Goal: Task Accomplishment & Management: Manage account settings

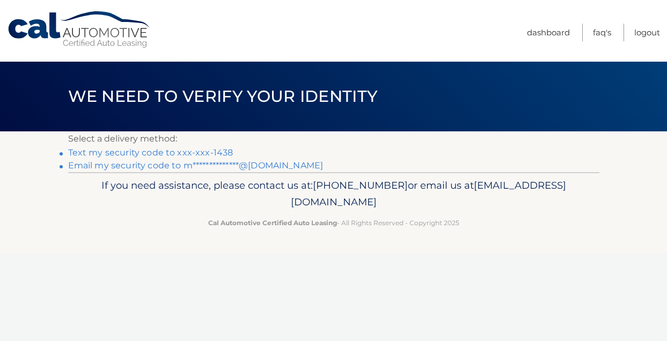
click at [220, 152] on link "Text my security code to xxx-xxx-1438" at bounding box center [150, 153] width 165 height 10
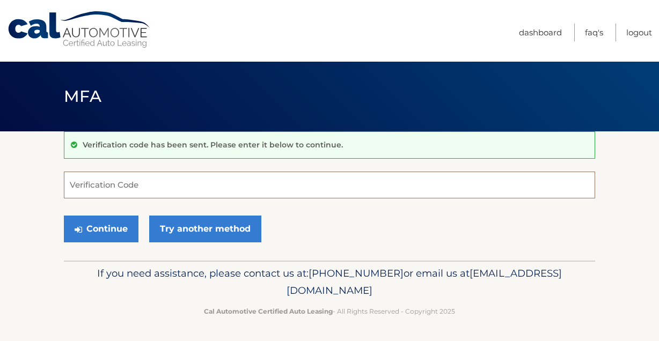
click at [202, 181] on input "Verification Code" at bounding box center [329, 185] width 531 height 27
type input "580803"
click at [64, 216] on button "Continue" at bounding box center [101, 229] width 75 height 27
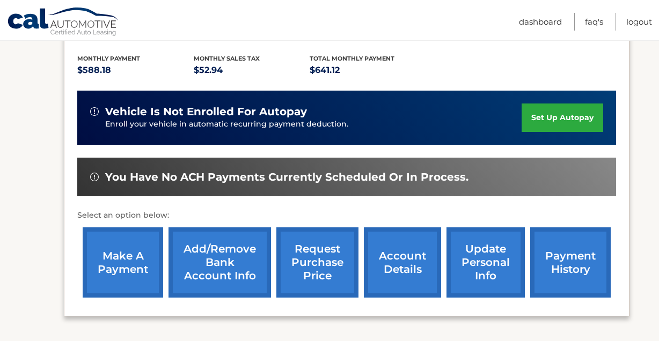
scroll to position [236, 0]
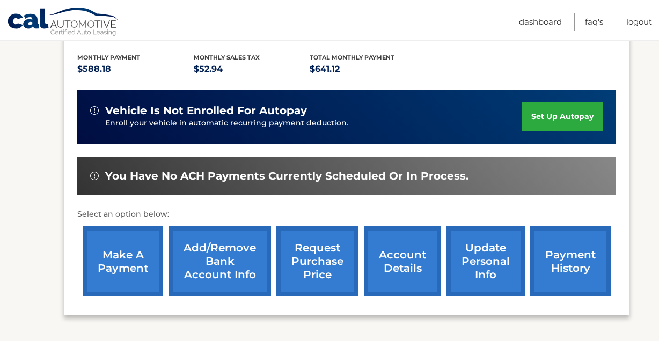
click at [399, 264] on link "account details" at bounding box center [402, 261] width 77 height 70
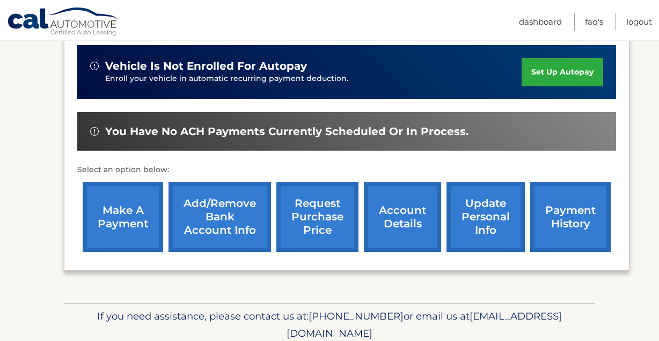
scroll to position [324, 0]
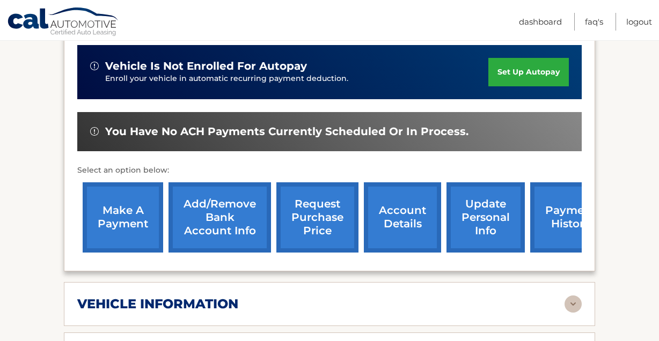
scroll to position [330, 0]
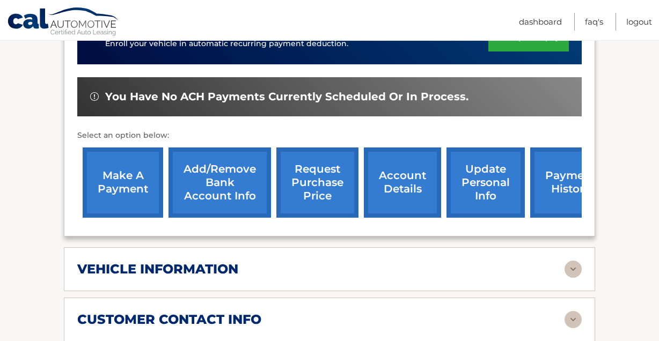
click at [549, 181] on link "payment history" at bounding box center [570, 183] width 81 height 70
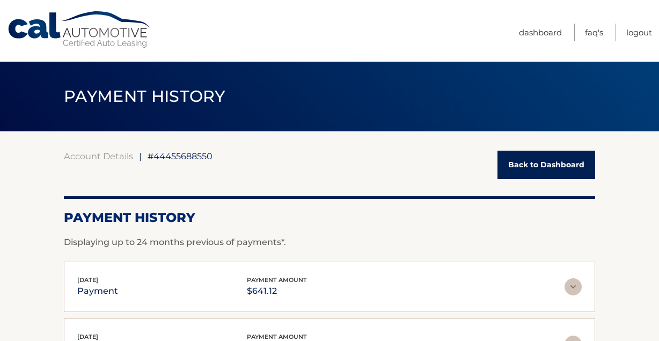
click at [537, 156] on link "Back to Dashboard" at bounding box center [547, 165] width 98 height 28
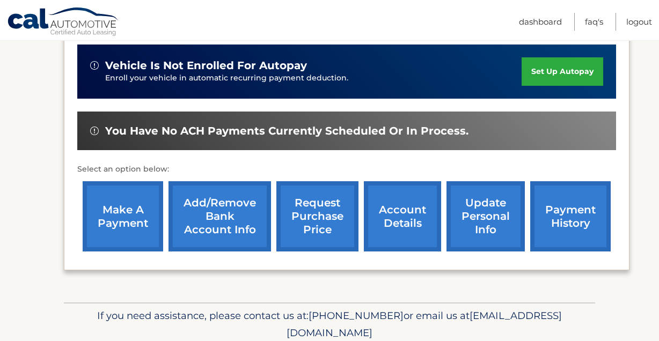
scroll to position [324, 0]
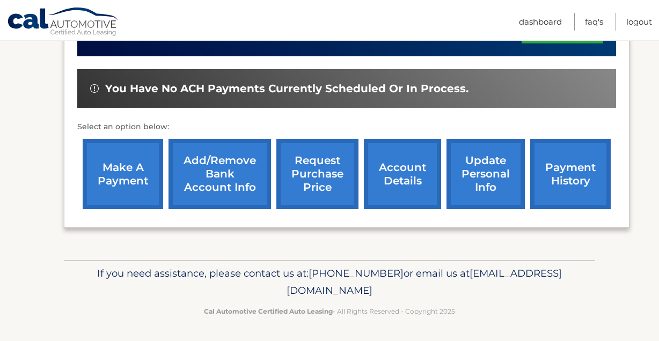
click at [397, 188] on link "account details" at bounding box center [402, 174] width 77 height 70
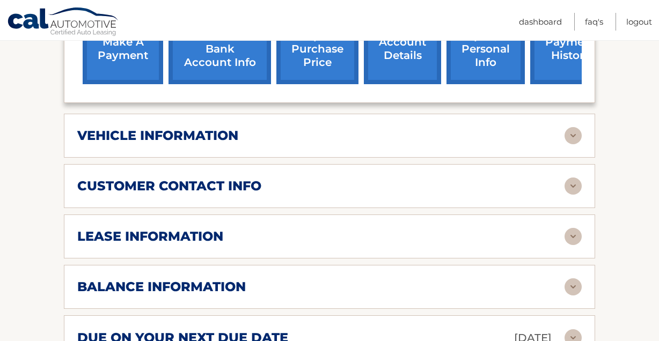
scroll to position [533, 0]
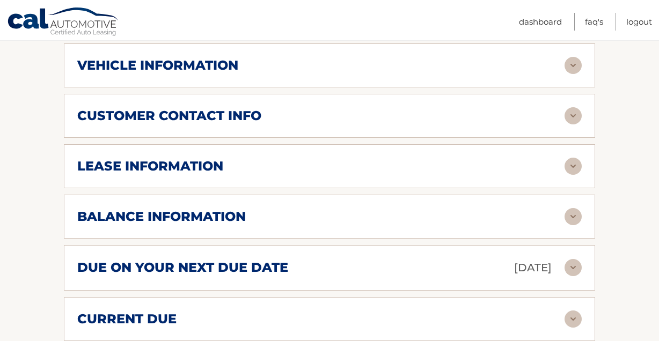
click at [569, 162] on img at bounding box center [573, 166] width 17 height 17
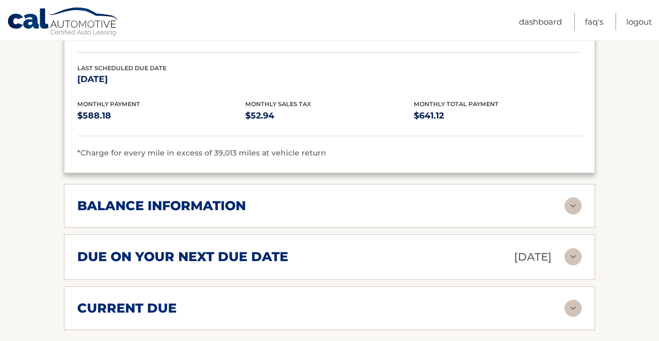
scroll to position [794, 0]
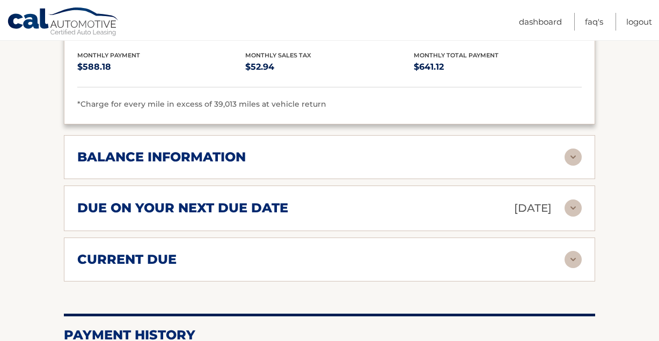
click at [225, 155] on h2 "balance information" at bounding box center [161, 157] width 169 height 16
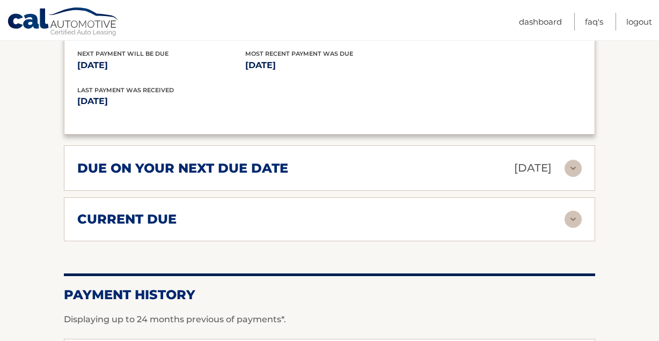
scroll to position [972, 0]
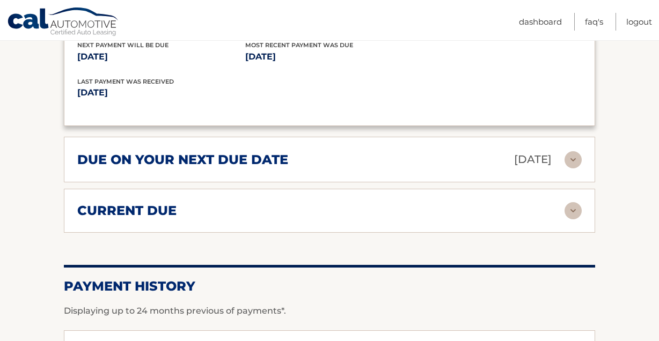
click at [229, 209] on div "current due" at bounding box center [320, 211] width 487 height 16
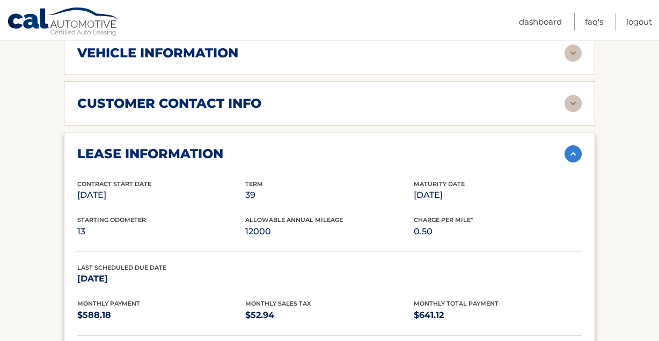
scroll to position [501, 0]
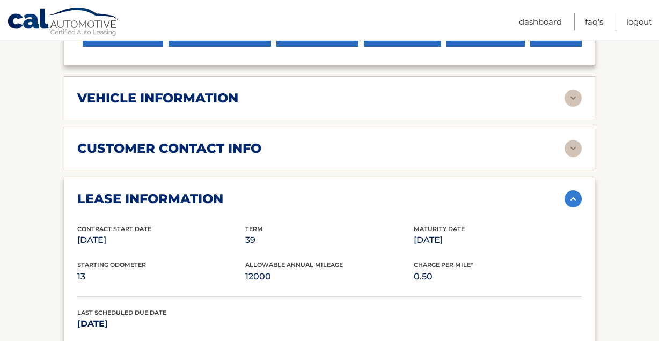
click at [555, 101] on div "vehicle information" at bounding box center [320, 98] width 487 height 16
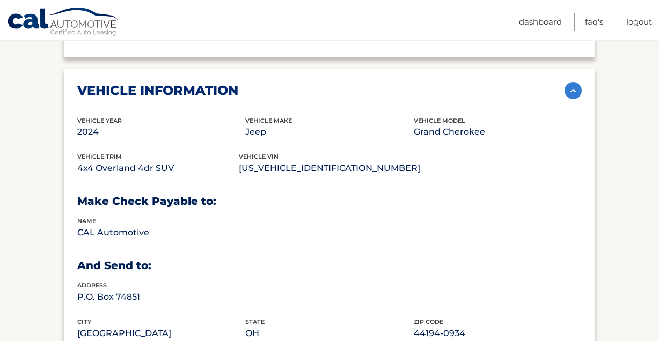
scroll to position [485, 0]
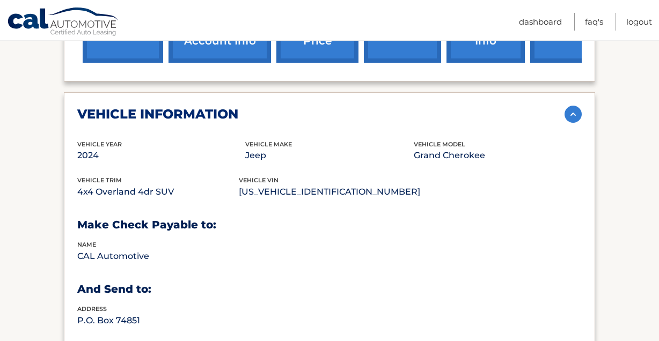
click at [278, 189] on p "1C4RJHDG0R8939447" at bounding box center [329, 192] width 181 height 15
copy p "1C4RJHDG0R8939447"
